Goal: Transaction & Acquisition: Download file/media

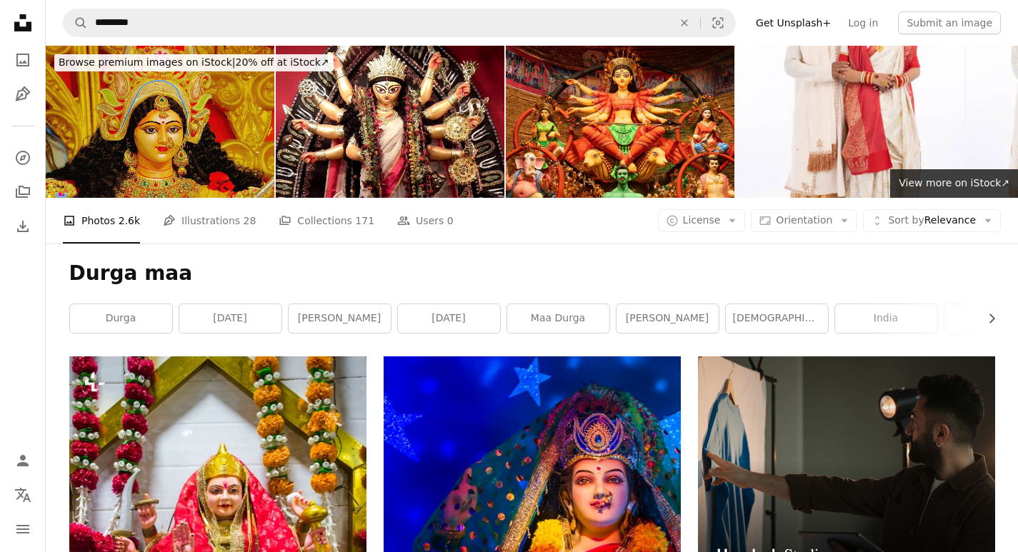
scroll to position [786, 0]
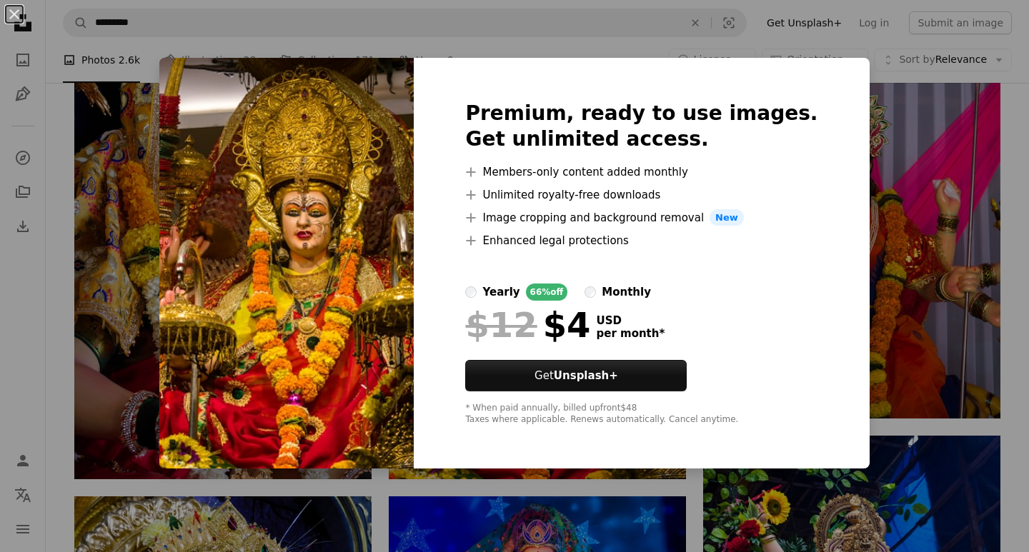
click at [404, 109] on img at bounding box center [286, 263] width 254 height 411
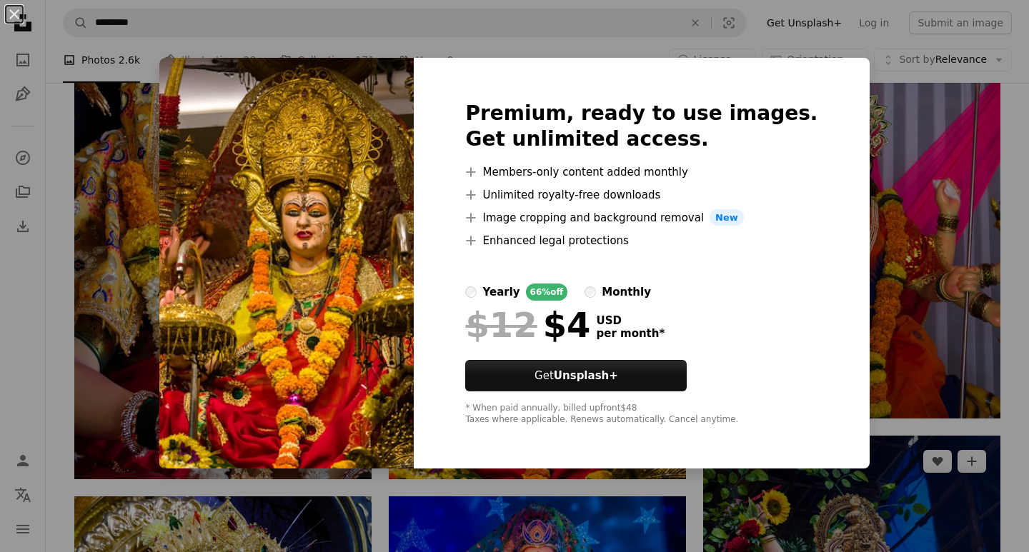
click at [795, 490] on div "An X shape Premium, ready to use images. Get unlimited access. A plus sign Memb…" at bounding box center [514, 276] width 1029 height 552
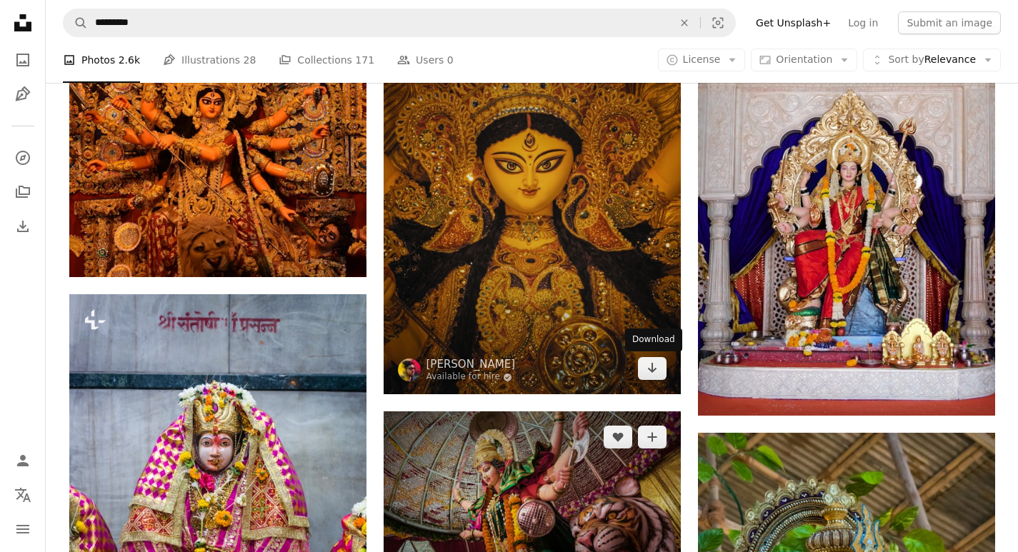
scroll to position [1643, 0]
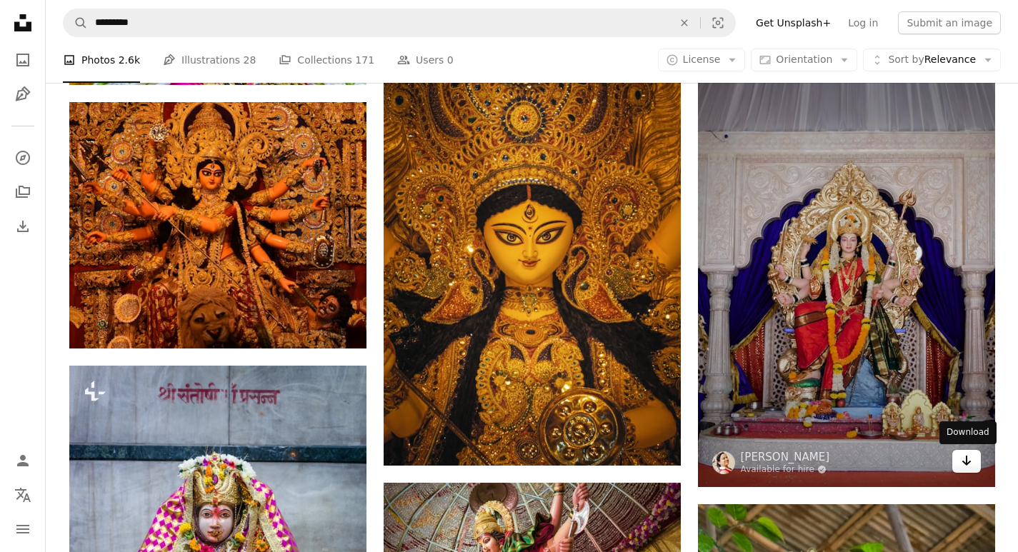
click at [966, 466] on icon "Arrow pointing down" at bounding box center [966, 460] width 11 height 17
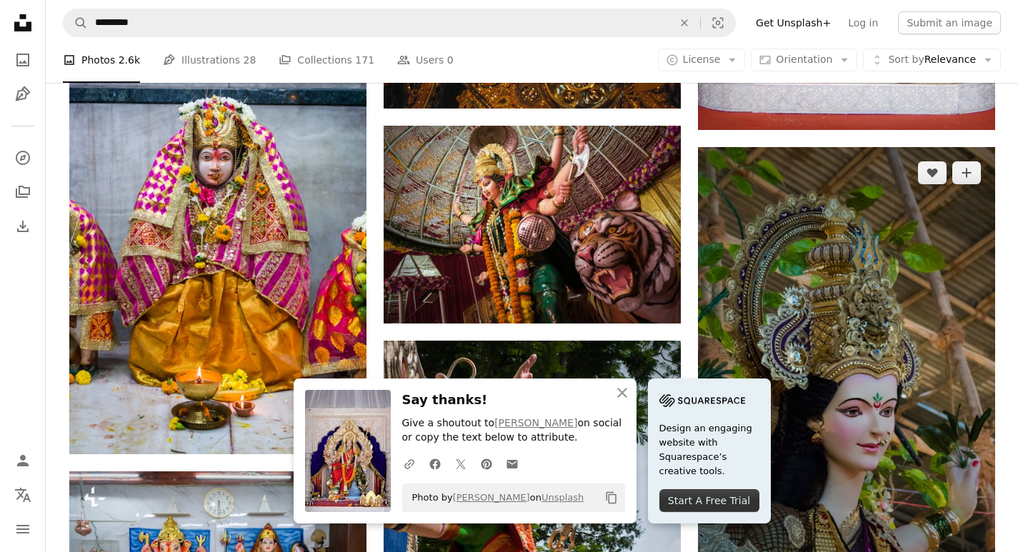
scroll to position [2071, 0]
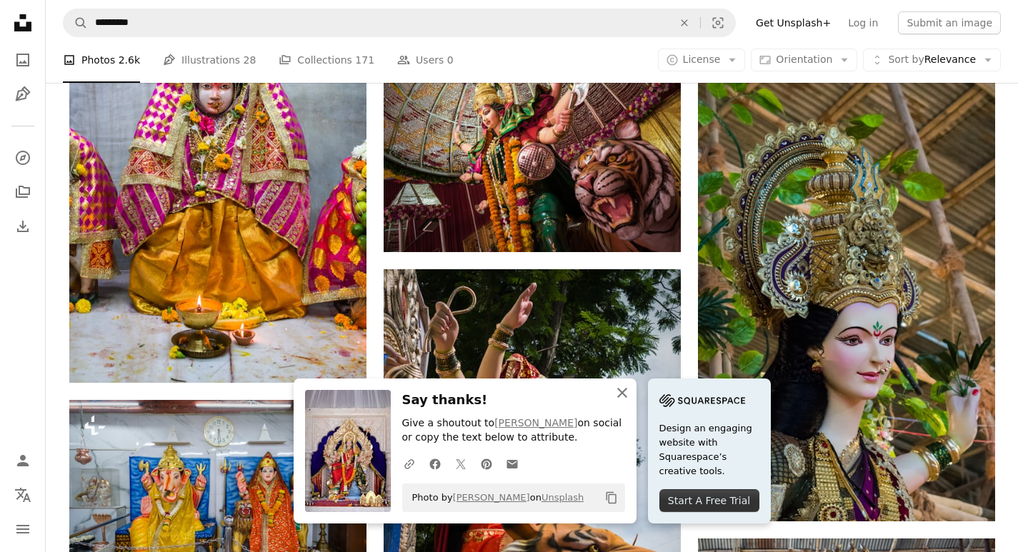
click at [624, 391] on icon "button" at bounding box center [622, 393] width 10 height 10
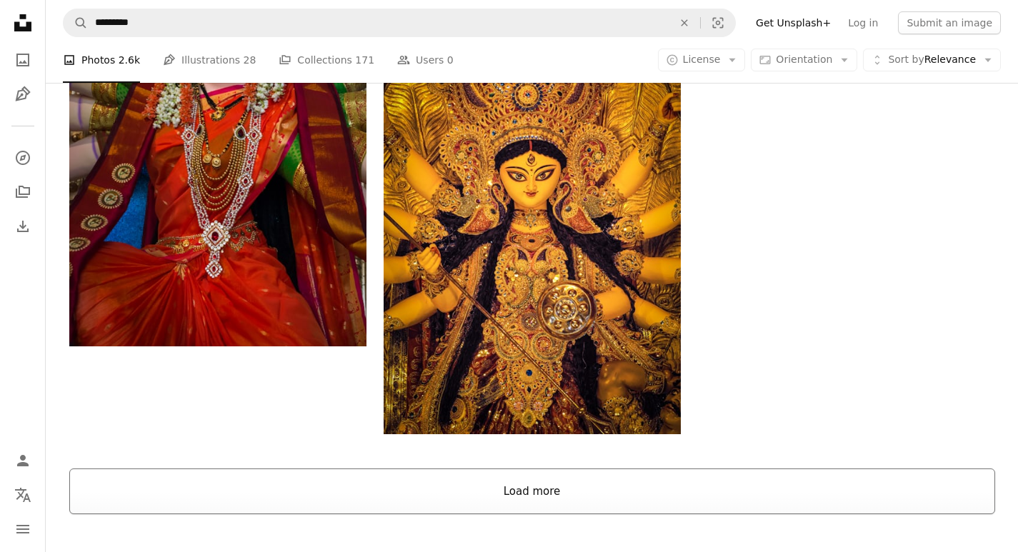
scroll to position [2857, 0]
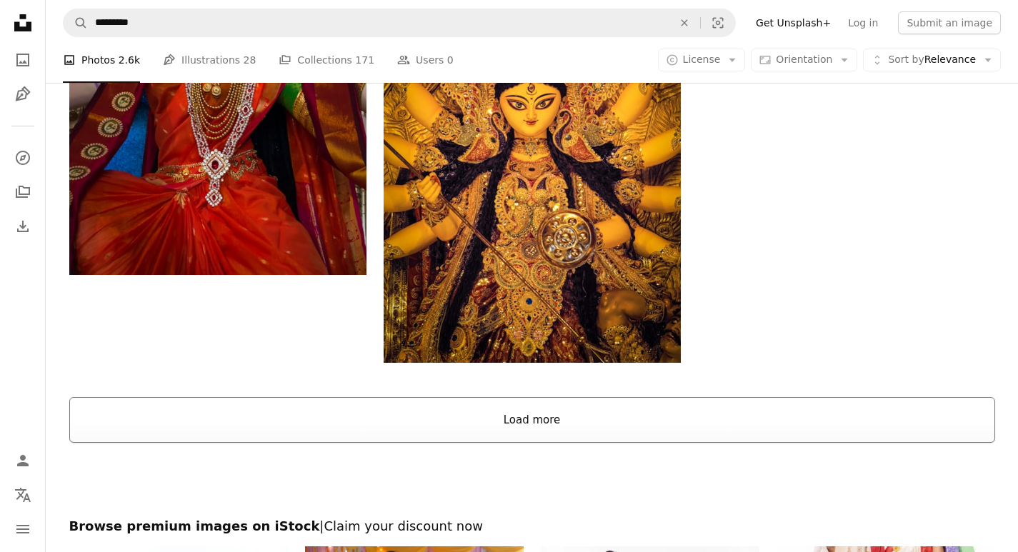
click at [538, 412] on button "Load more" at bounding box center [532, 420] width 926 height 46
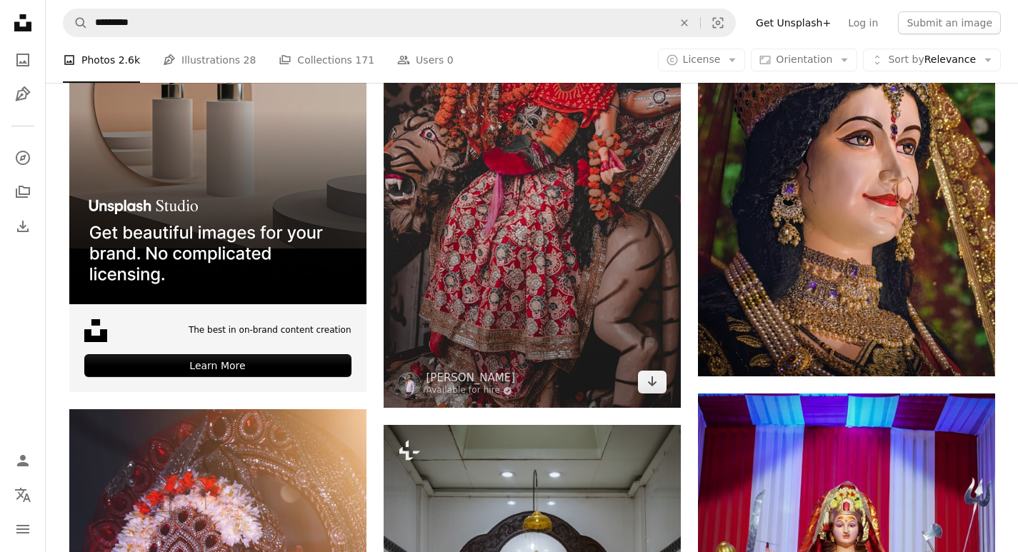
scroll to position [3286, 0]
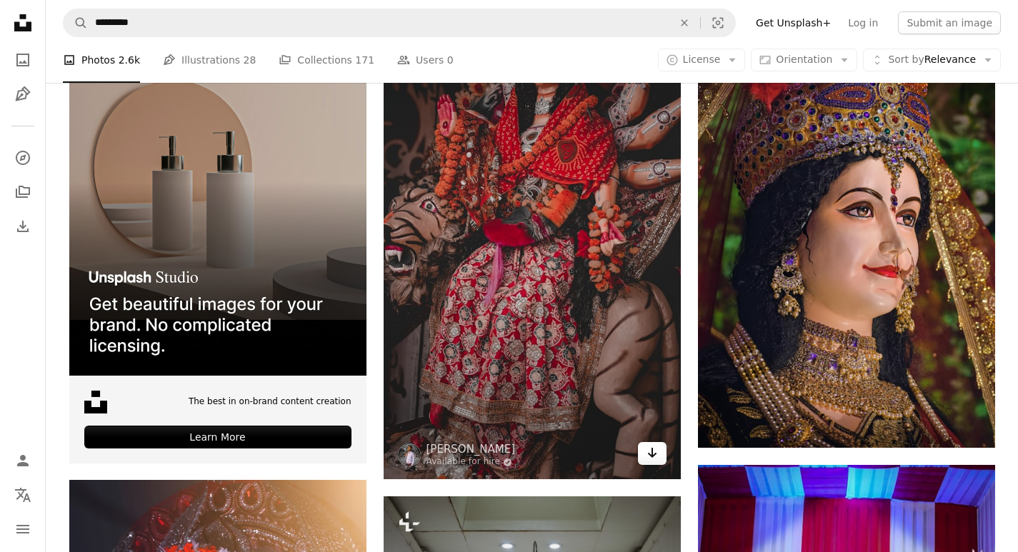
click at [656, 454] on icon "Download" at bounding box center [651, 453] width 9 height 10
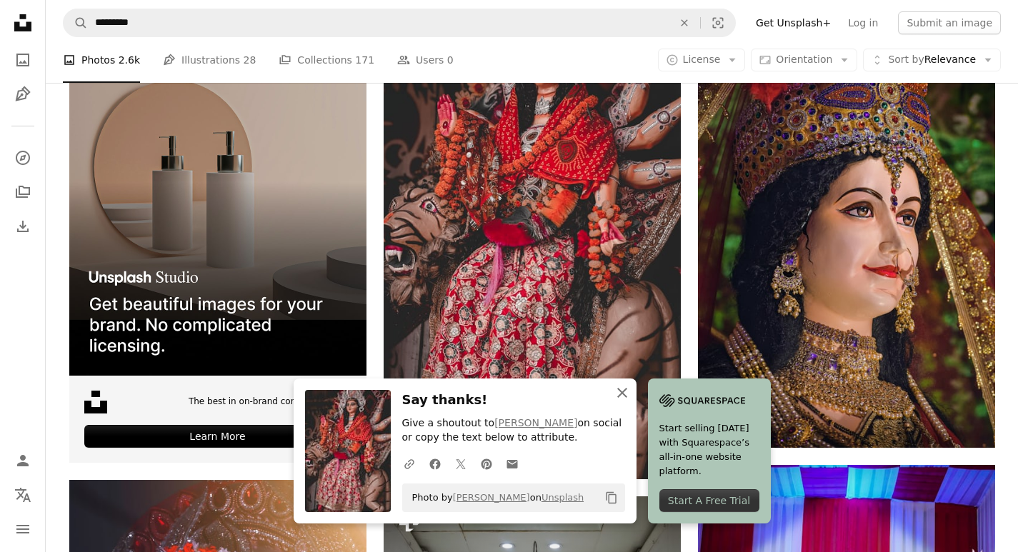
click at [627, 391] on icon "An X shape" at bounding box center [622, 392] width 17 height 17
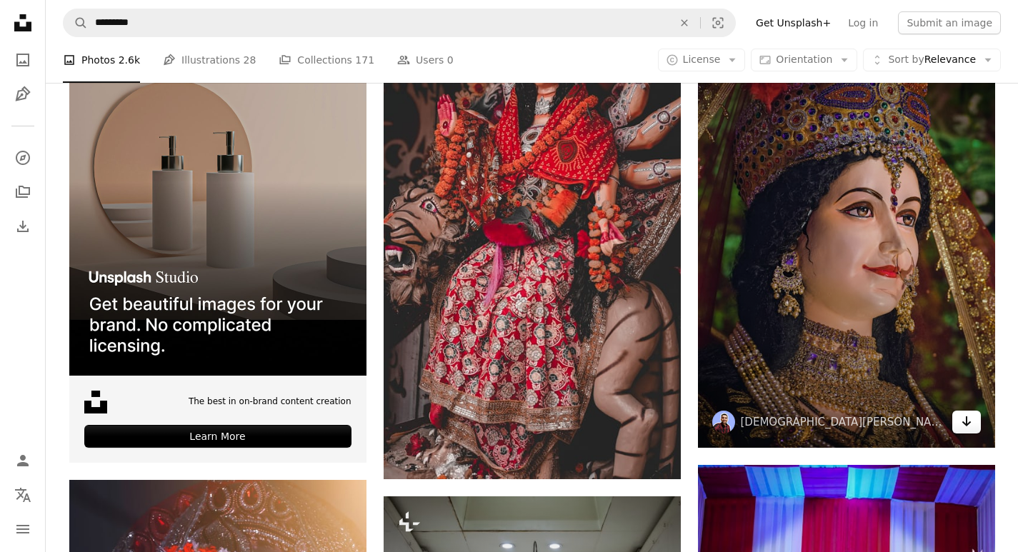
click at [962, 426] on icon "Arrow pointing down" at bounding box center [966, 421] width 11 height 17
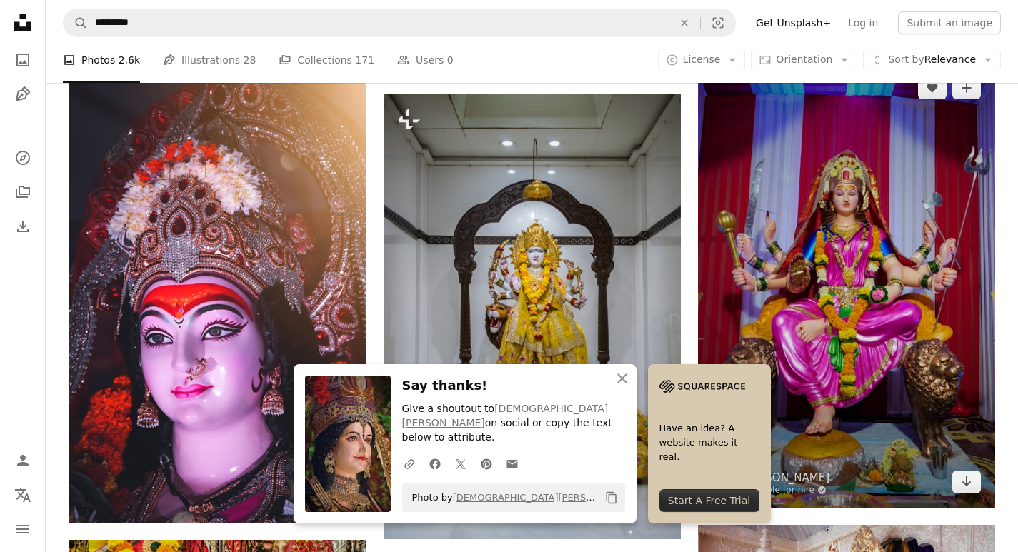
scroll to position [3714, 0]
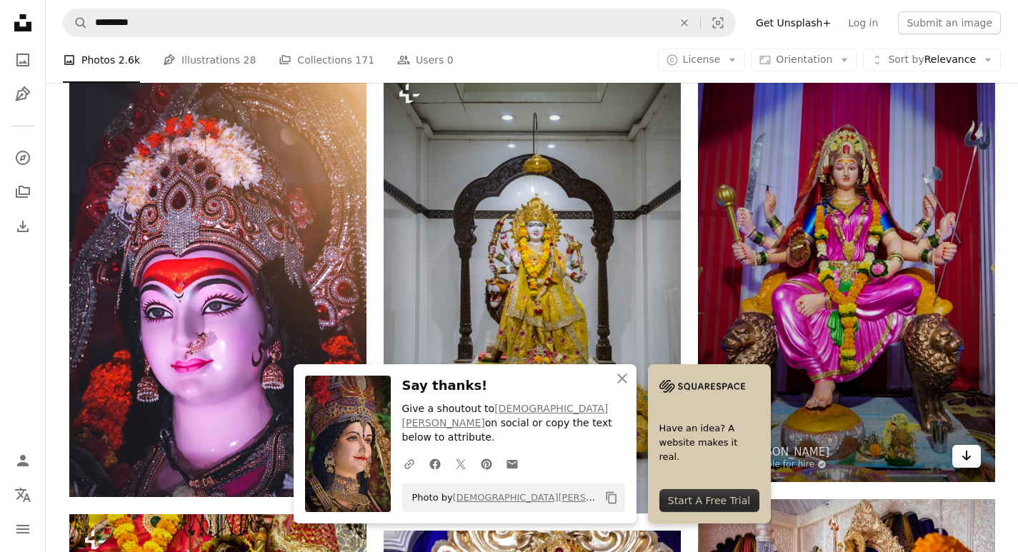
click at [969, 457] on icon "Download" at bounding box center [965, 456] width 9 height 10
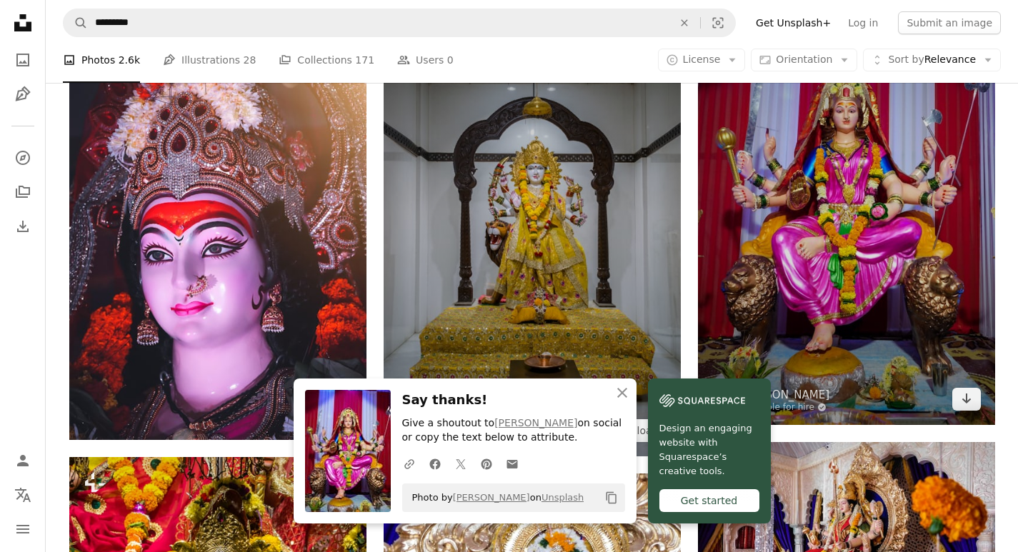
scroll to position [3857, 0]
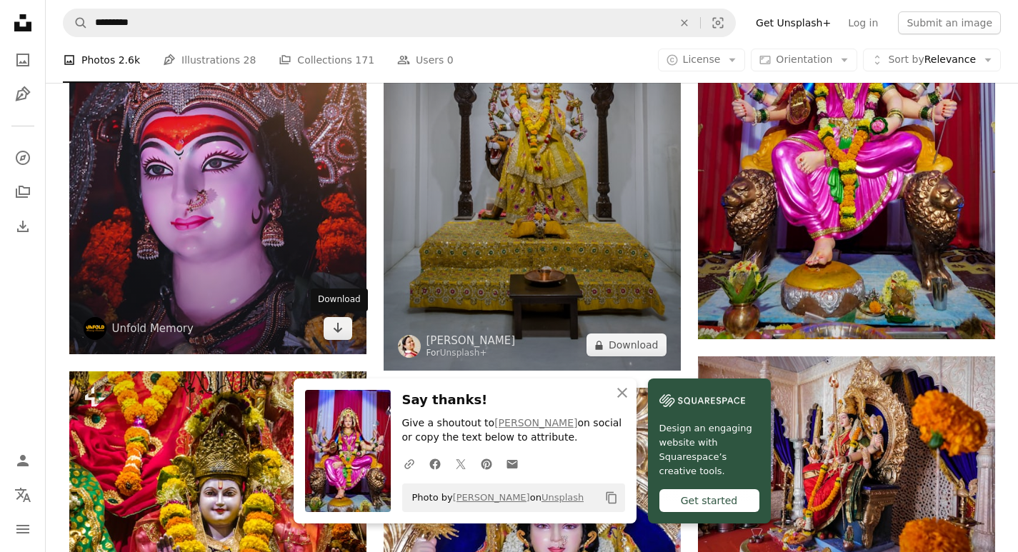
click at [346, 332] on link "Arrow pointing down" at bounding box center [338, 328] width 29 height 23
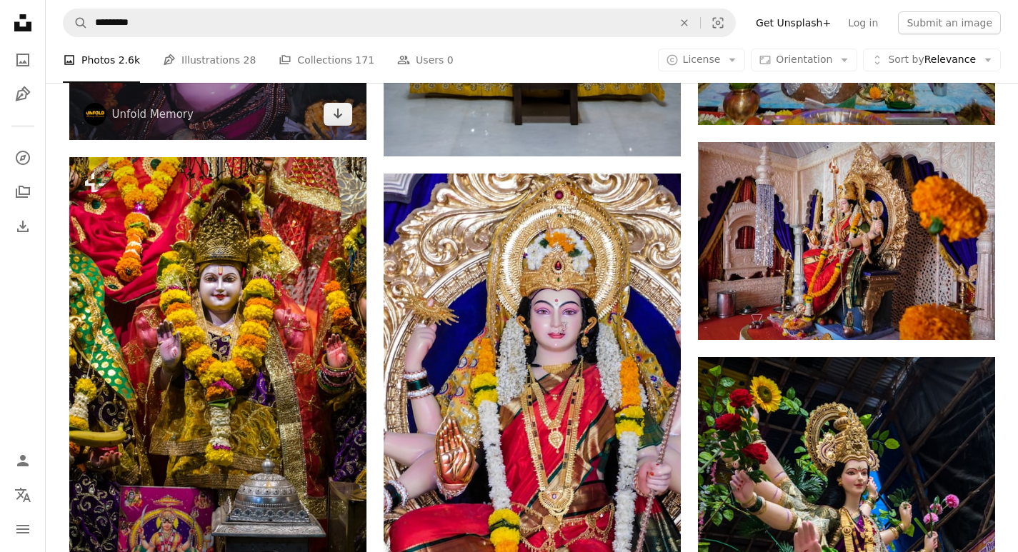
scroll to position [4285, 0]
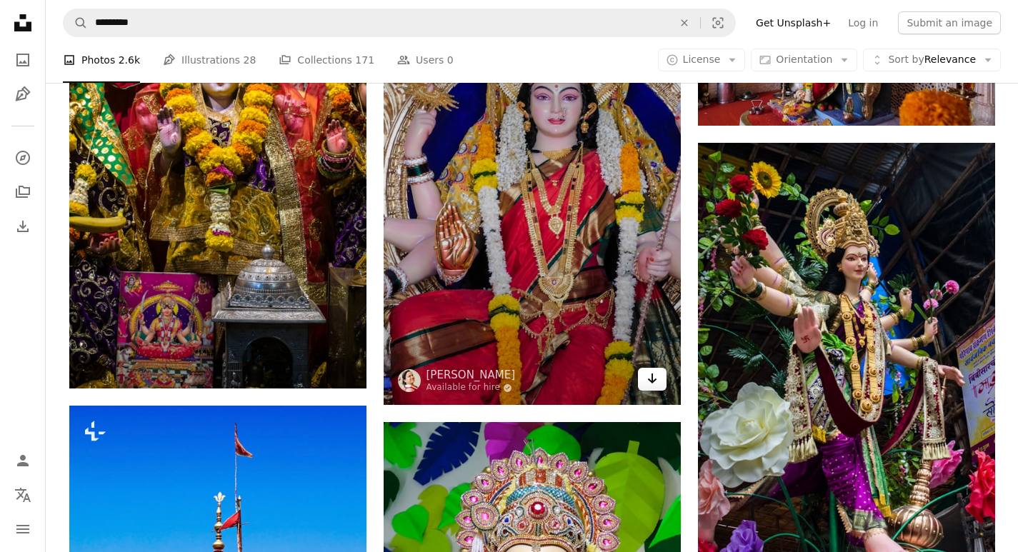
click at [655, 386] on icon "Arrow pointing down" at bounding box center [651, 378] width 11 height 17
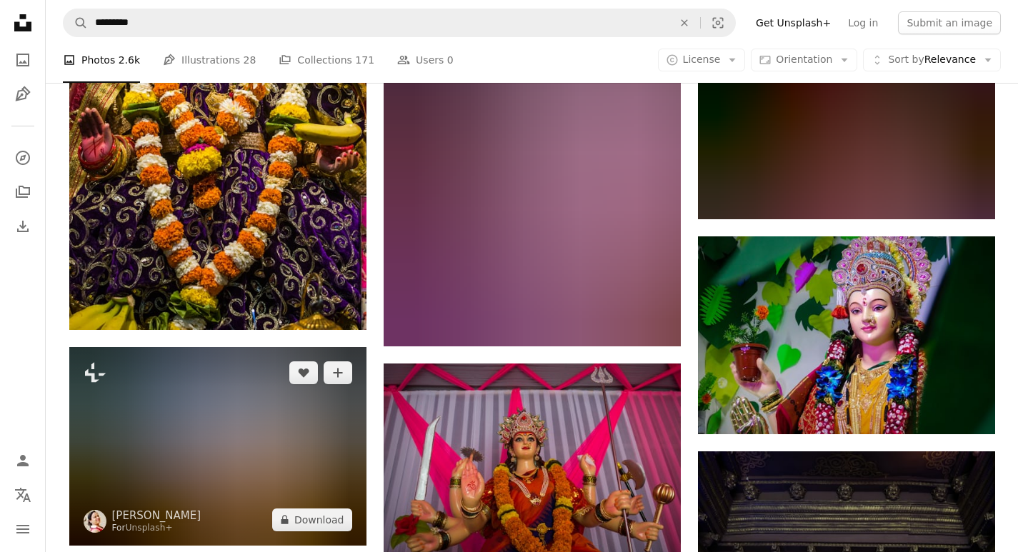
scroll to position [5143, 0]
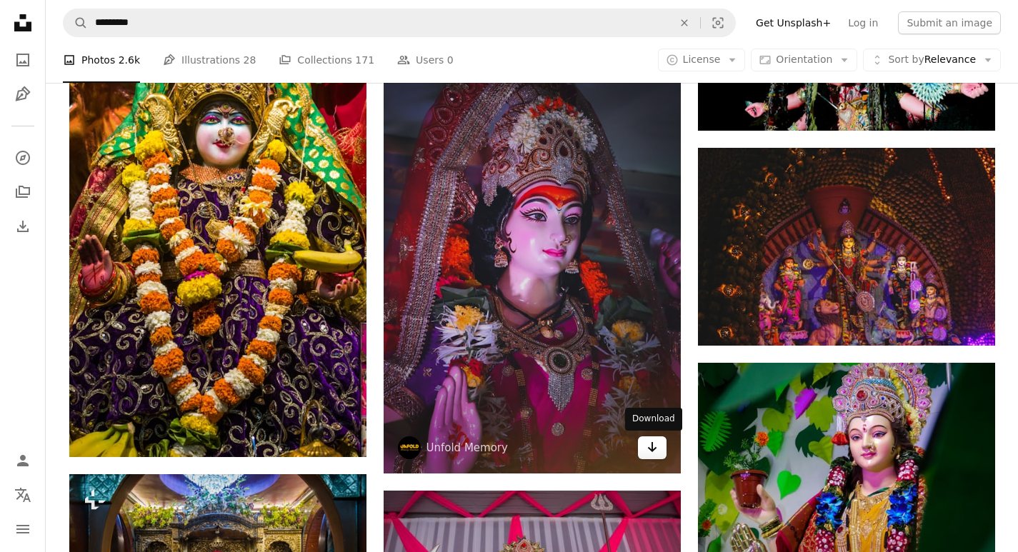
click at [659, 452] on link "Arrow pointing down" at bounding box center [652, 447] width 29 height 23
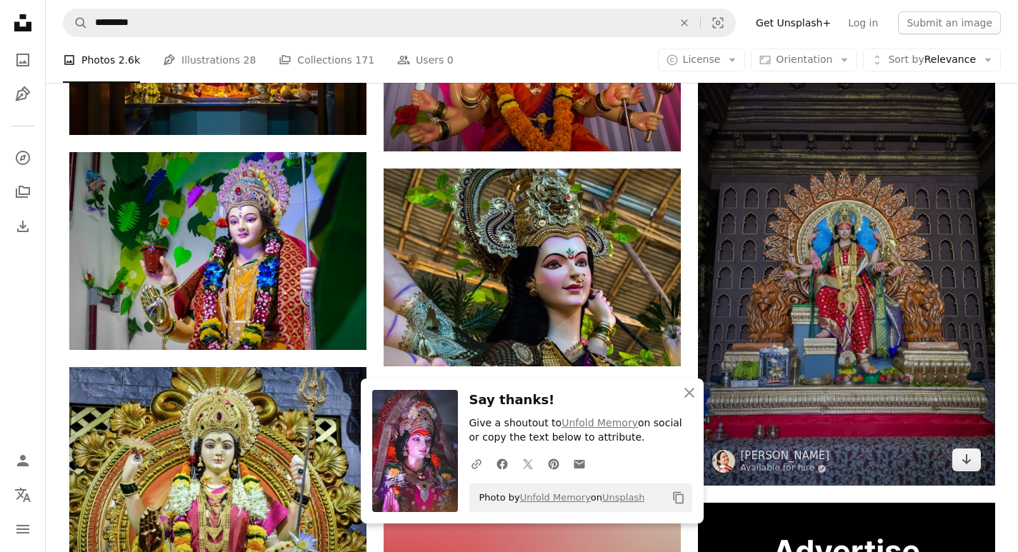
scroll to position [5714, 0]
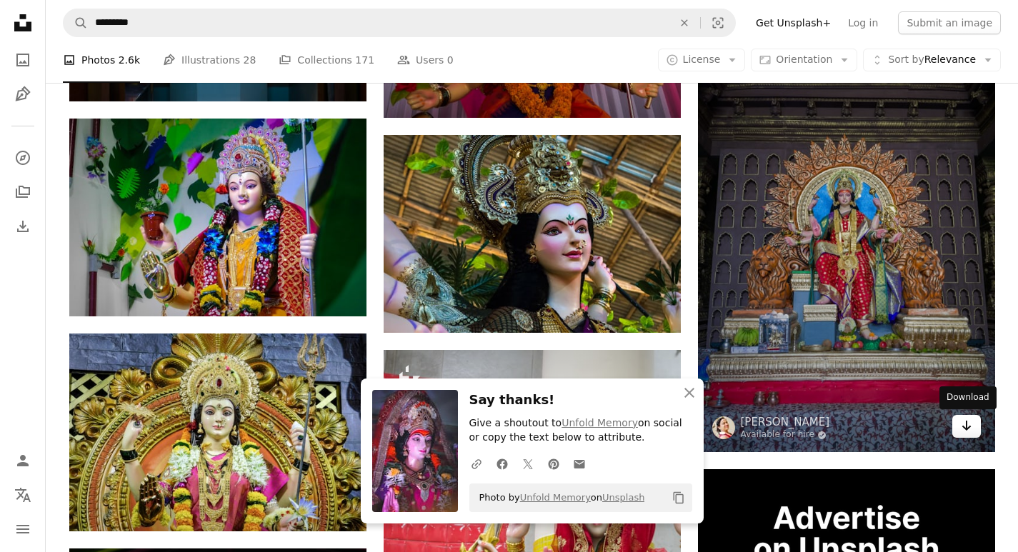
click at [967, 425] on icon "Arrow pointing down" at bounding box center [966, 425] width 11 height 17
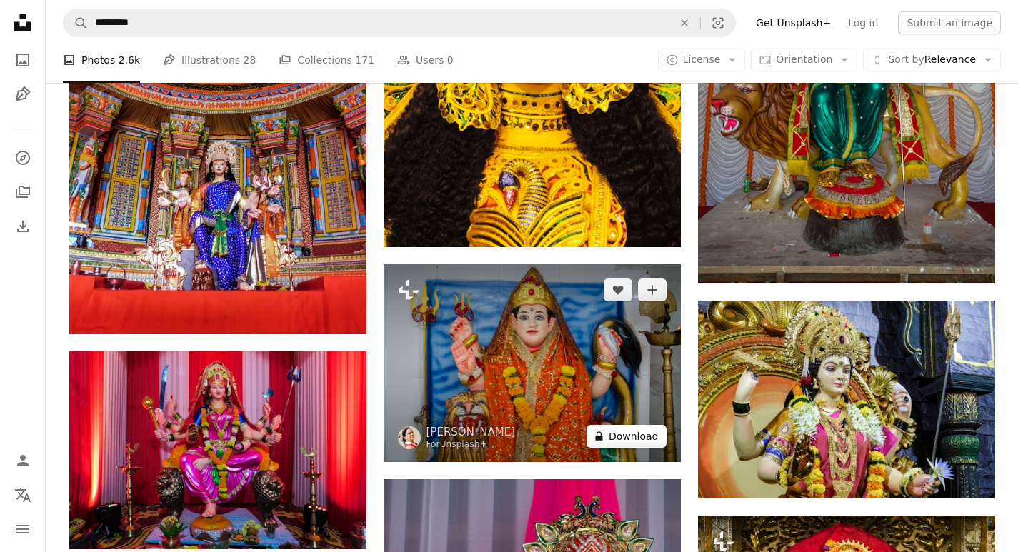
scroll to position [9857, 0]
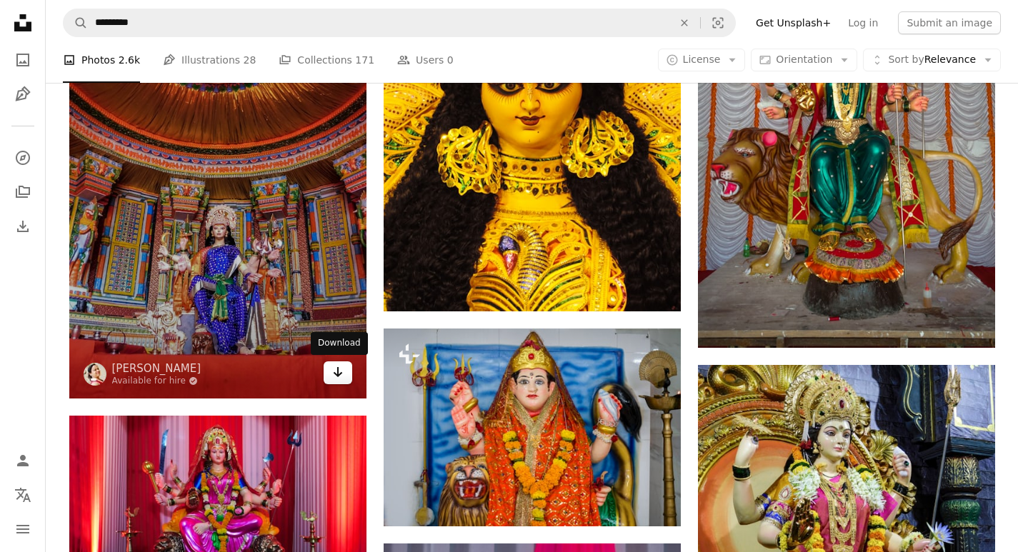
click at [337, 371] on icon "Download" at bounding box center [337, 372] width 9 height 10
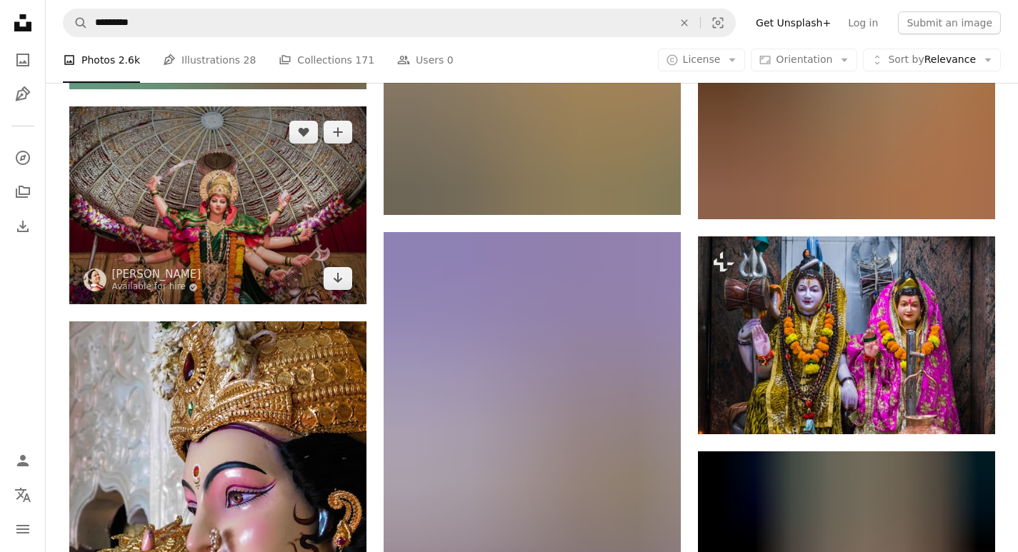
scroll to position [11214, 0]
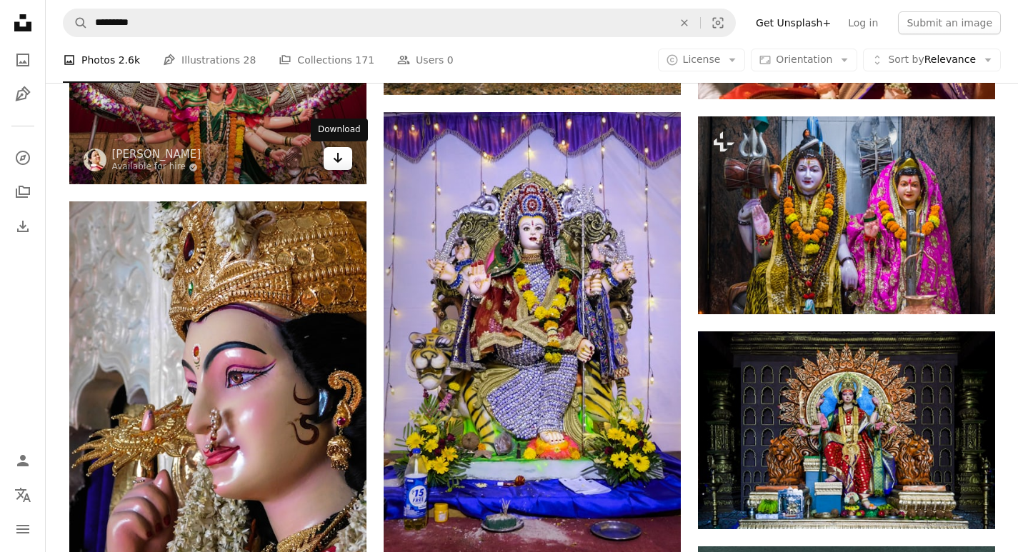
click at [346, 163] on link "Arrow pointing down" at bounding box center [338, 158] width 29 height 23
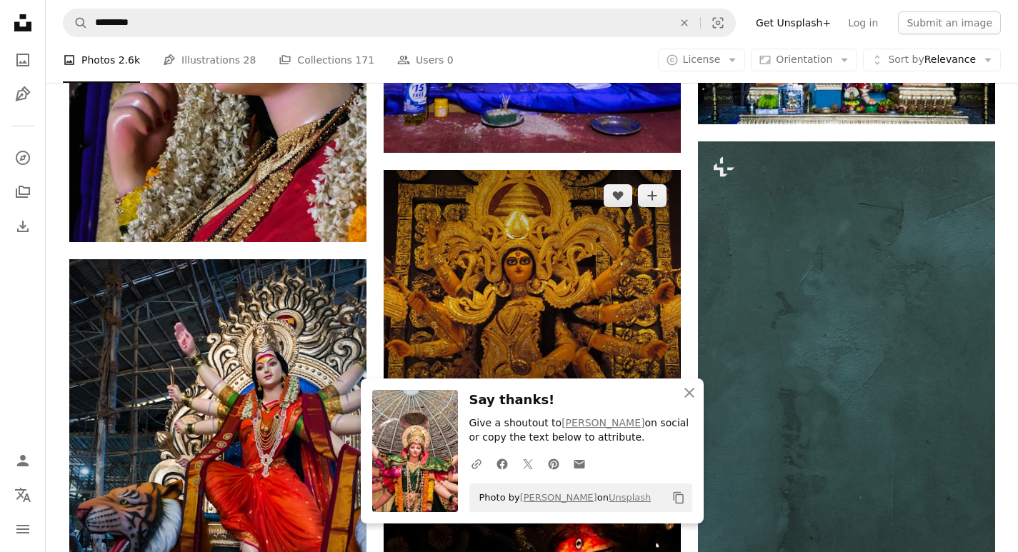
scroll to position [11714, 0]
